Goal: Transaction & Acquisition: Subscribe to service/newsletter

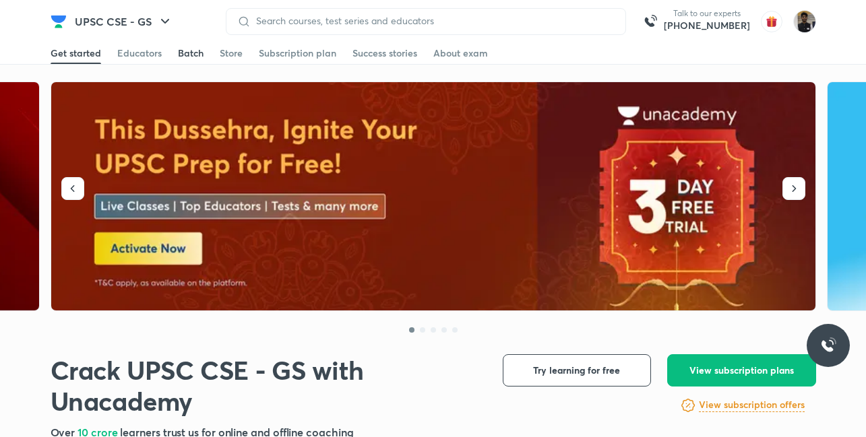
click at [193, 53] on div "Batch" at bounding box center [191, 52] width 26 height 13
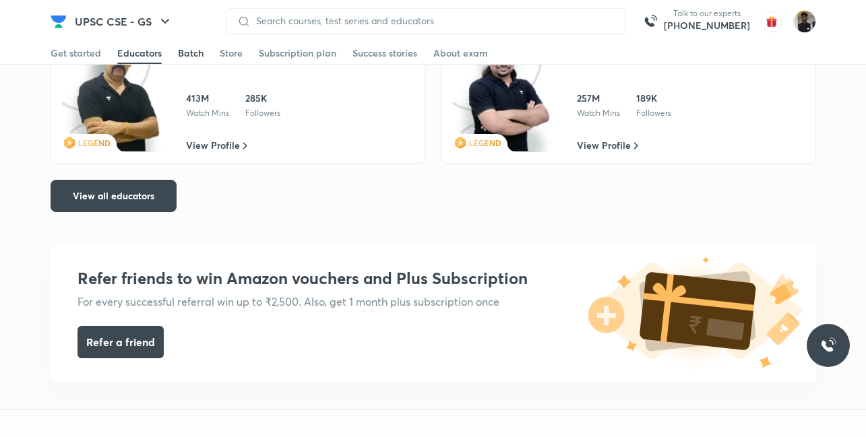
scroll to position [2969, 0]
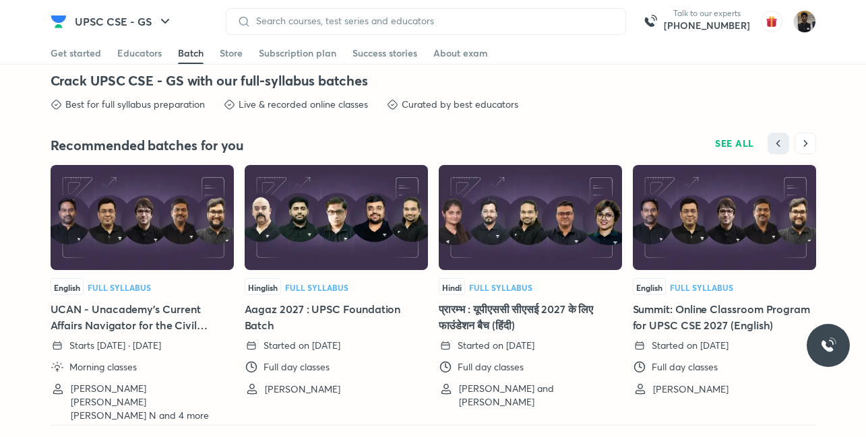
click at [284, 301] on h5 "Aagaz 2027 : UPSC Foundation Batch" at bounding box center [336, 317] width 183 height 32
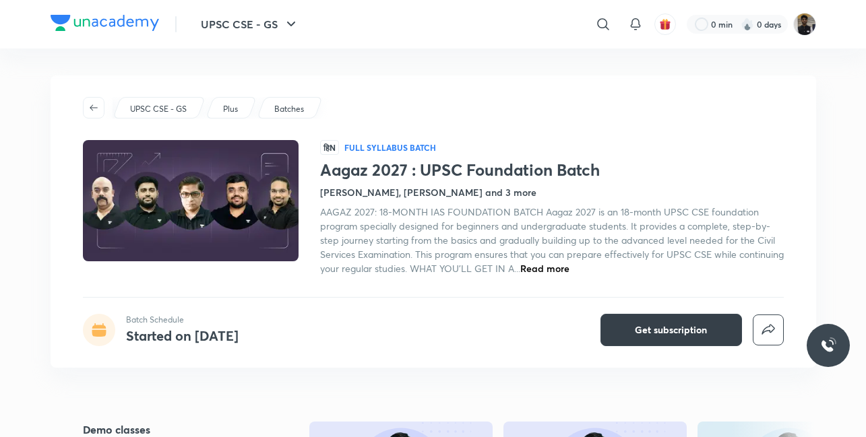
click at [656, 319] on button "Get subscription" at bounding box center [670, 330] width 141 height 32
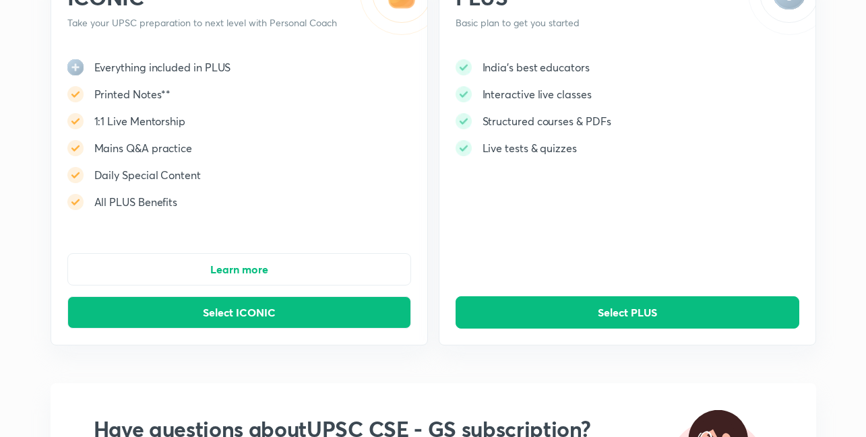
scroll to position [179, 0]
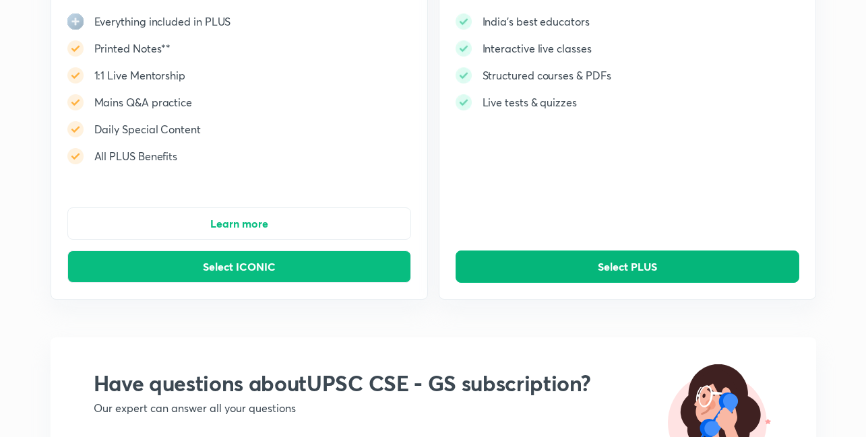
click at [606, 264] on span "Select PLUS" at bounding box center [627, 266] width 59 height 13
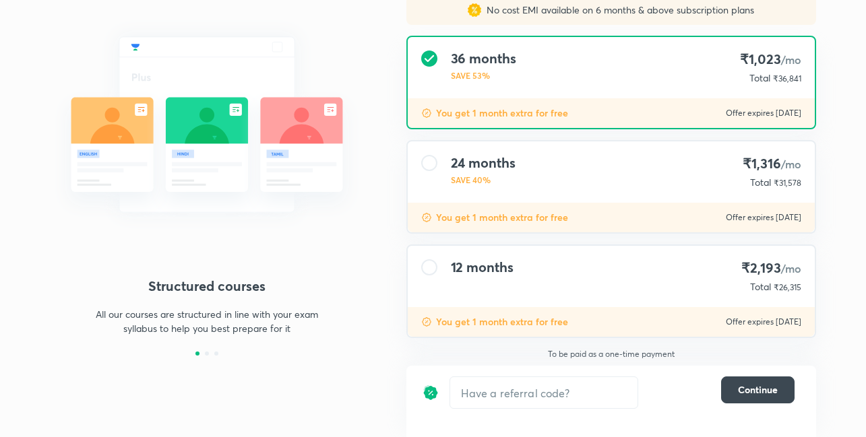
scroll to position [128, 0]
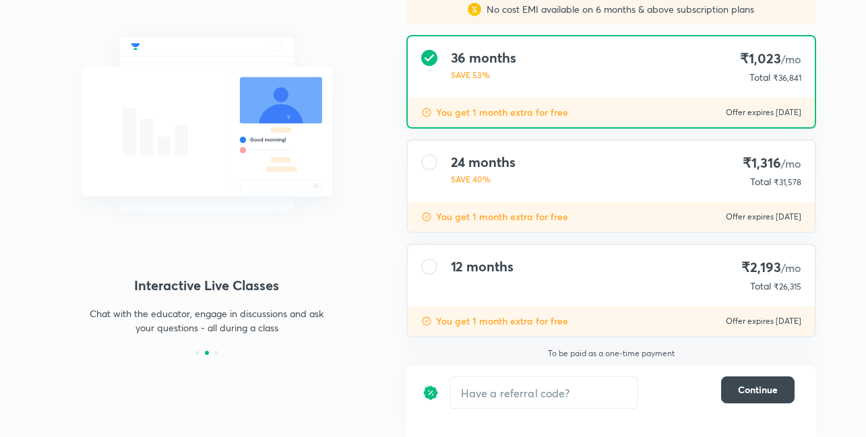
click at [505, 274] on h4 "12 months" at bounding box center [482, 267] width 63 height 16
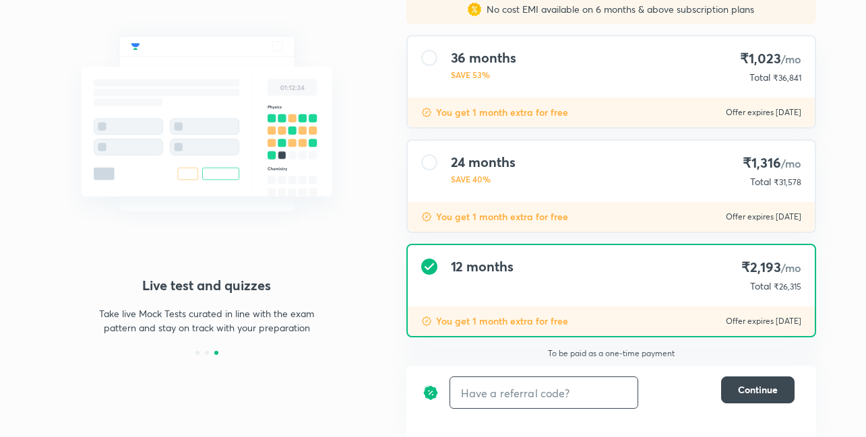
click at [520, 402] on input "text" at bounding box center [543, 393] width 187 height 32
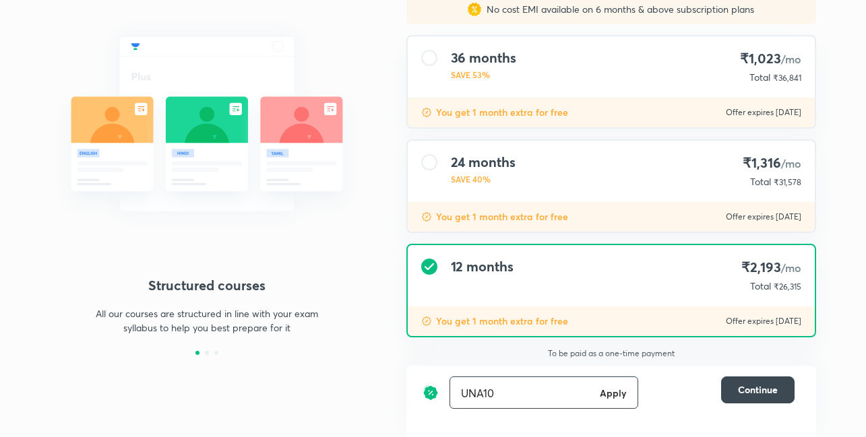
type input "UNA10"
click at [616, 387] on h6 "Apply" at bounding box center [613, 393] width 27 height 14
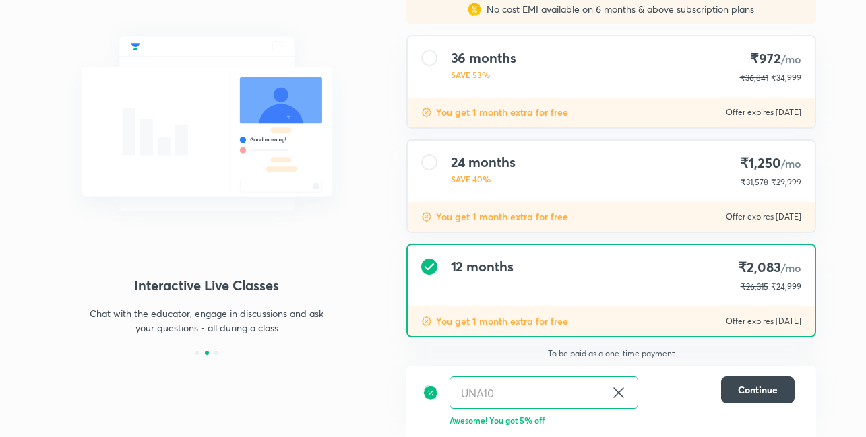
scroll to position [121, 0]
